Goal: Transaction & Acquisition: Purchase product/service

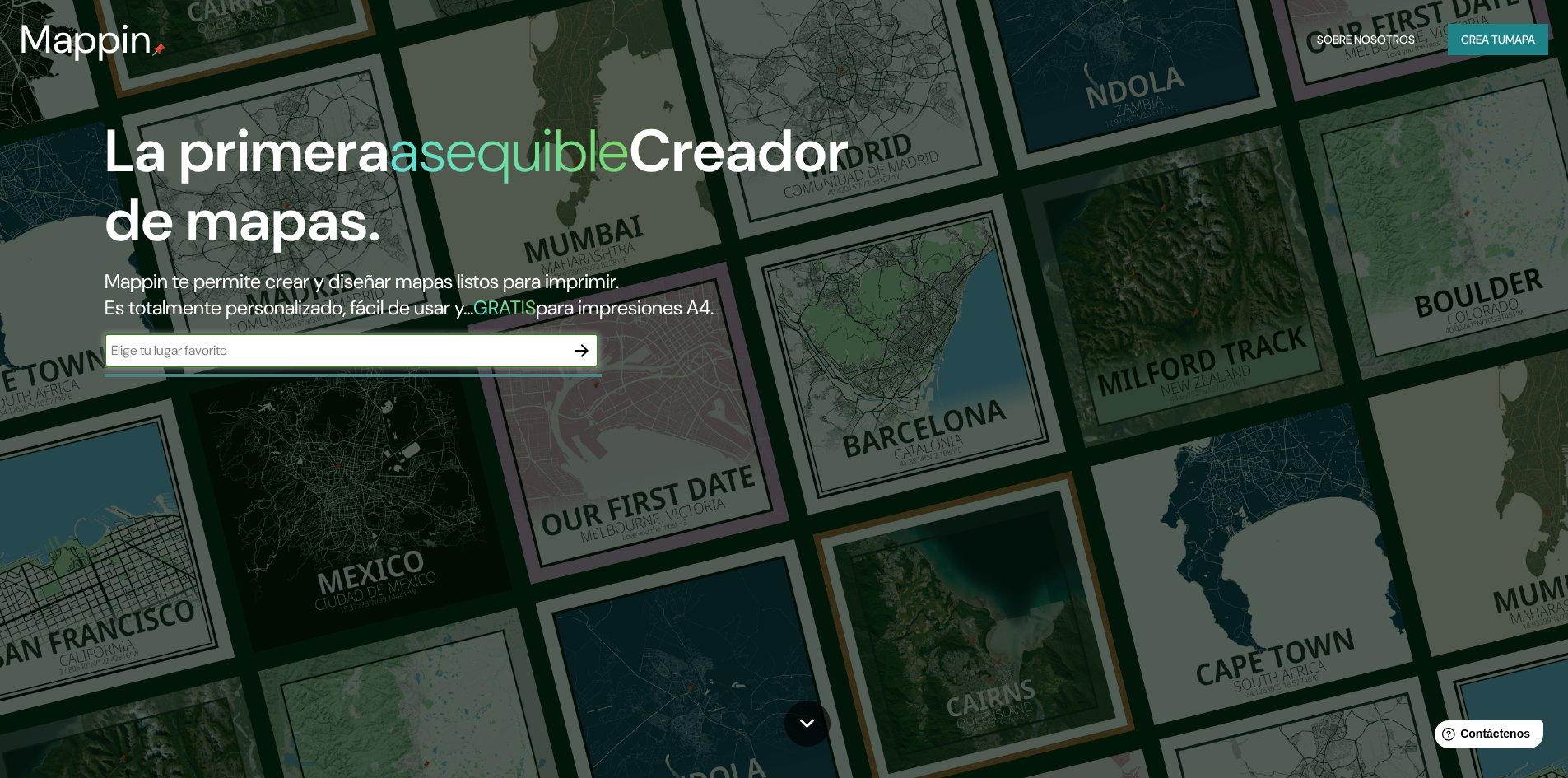
click at [373, 361] on div "​" at bounding box center [352, 351] width 494 height 33
type input "ARGENTINA, SANTA FE CAPITAL"
click at [581, 350] on icon "button" at bounding box center [582, 351] width 14 height 14
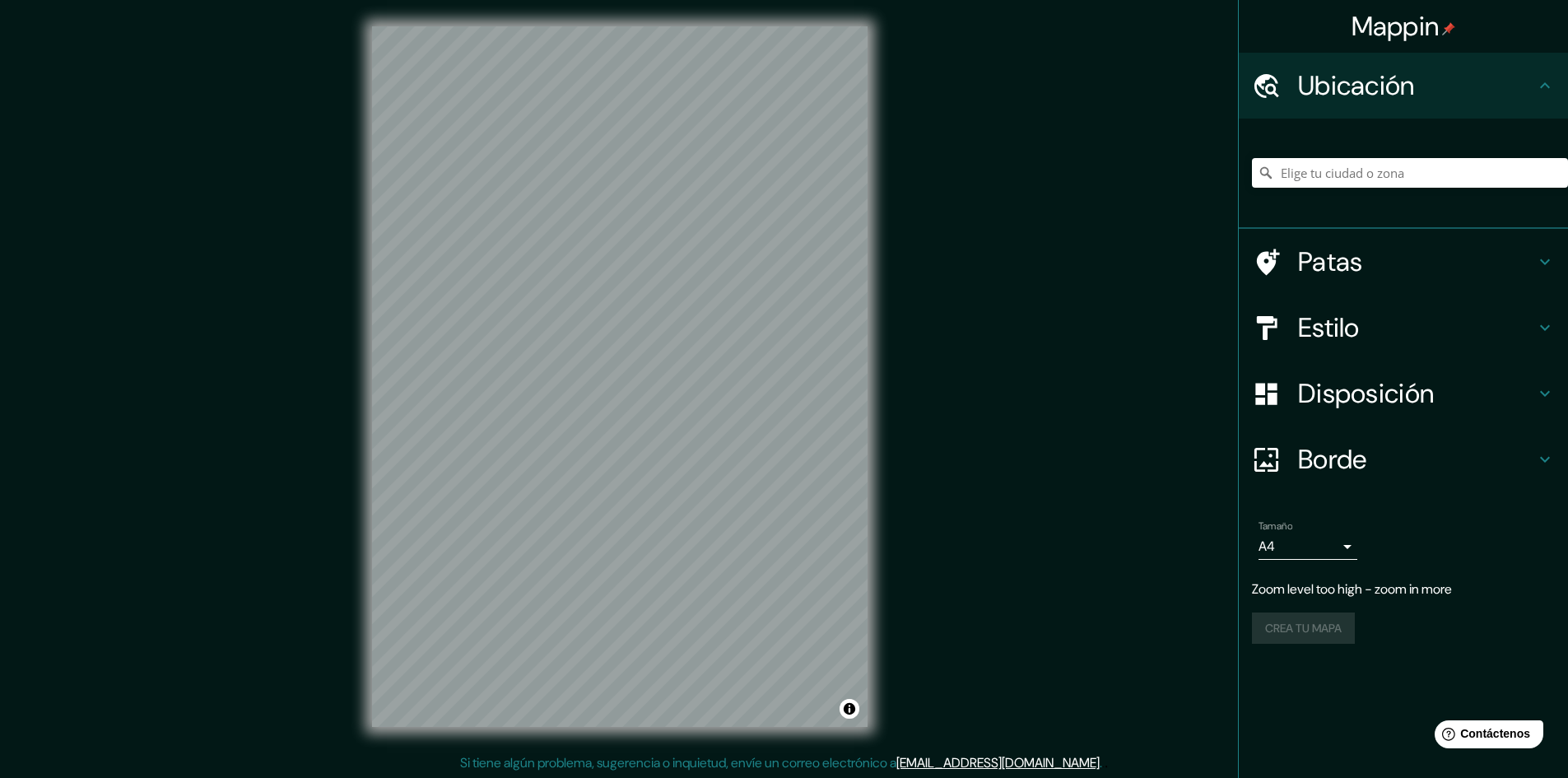
click at [914, 371] on div "Mappin Ubicación Patas Estilo Disposición Borde Elige un borde. Consejo : puede…" at bounding box center [784, 390] width 1568 height 780
click at [969, 373] on div "Mappin Ubicación Patas Estilo Disposición Borde Elige un borde. Consejo : puede…" at bounding box center [784, 390] width 1568 height 780
click at [846, 711] on button "Activar o desactivar atribución" at bounding box center [850, 709] width 19 height 19
click at [760, 708] on font "Mejorar este mapa" at bounding box center [791, 709] width 87 height 12
click at [1495, 322] on h4 "Estilo" at bounding box center [1416, 328] width 237 height 33
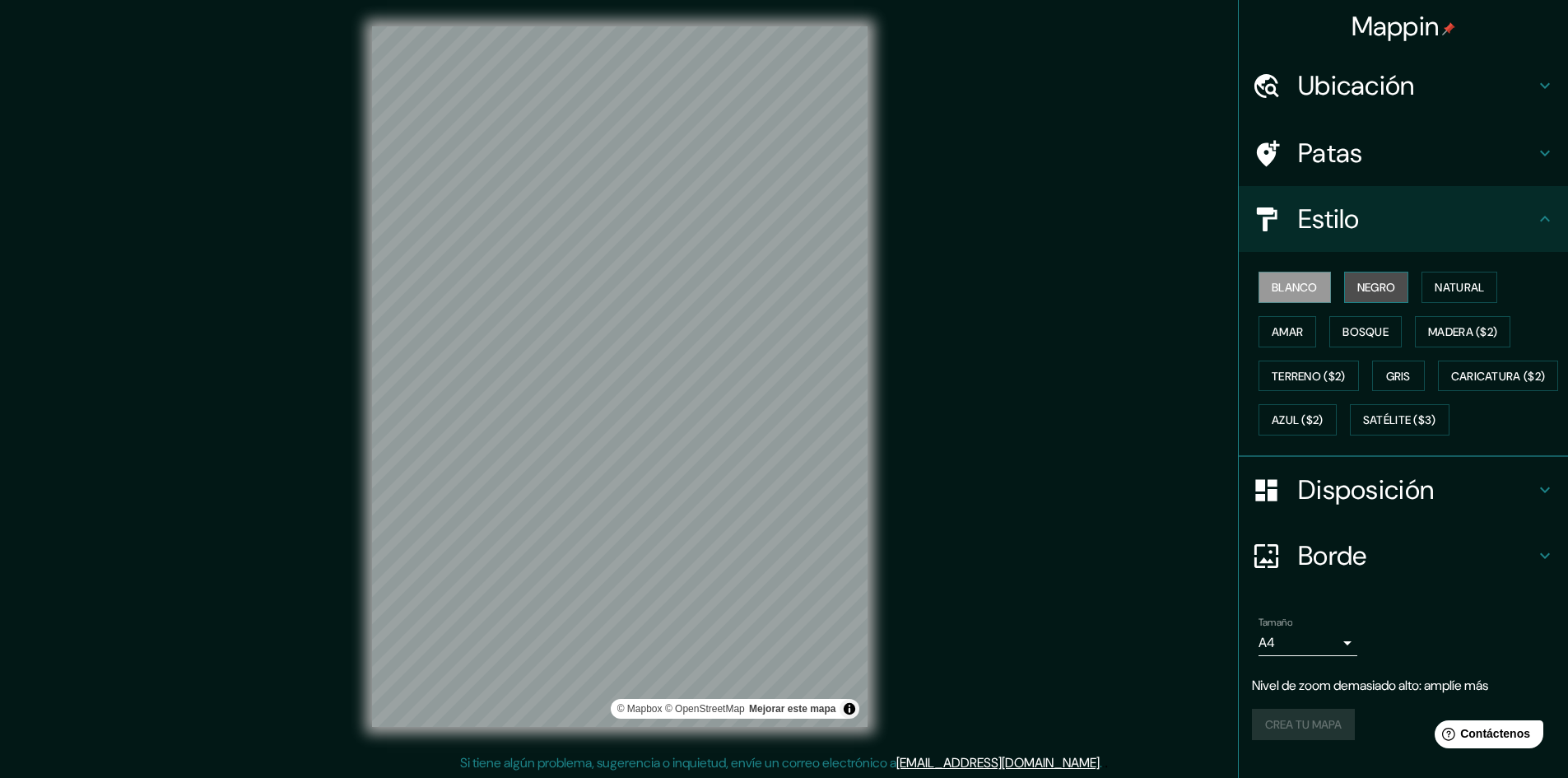
click at [1357, 279] on font "Negro" at bounding box center [1376, 287] width 39 height 21
click at [1276, 292] on font "Blanco" at bounding box center [1294, 287] width 46 height 15
click at [1442, 285] on font "Natural" at bounding box center [1459, 287] width 50 height 15
